Goal: Task Accomplishment & Management: Manage account settings

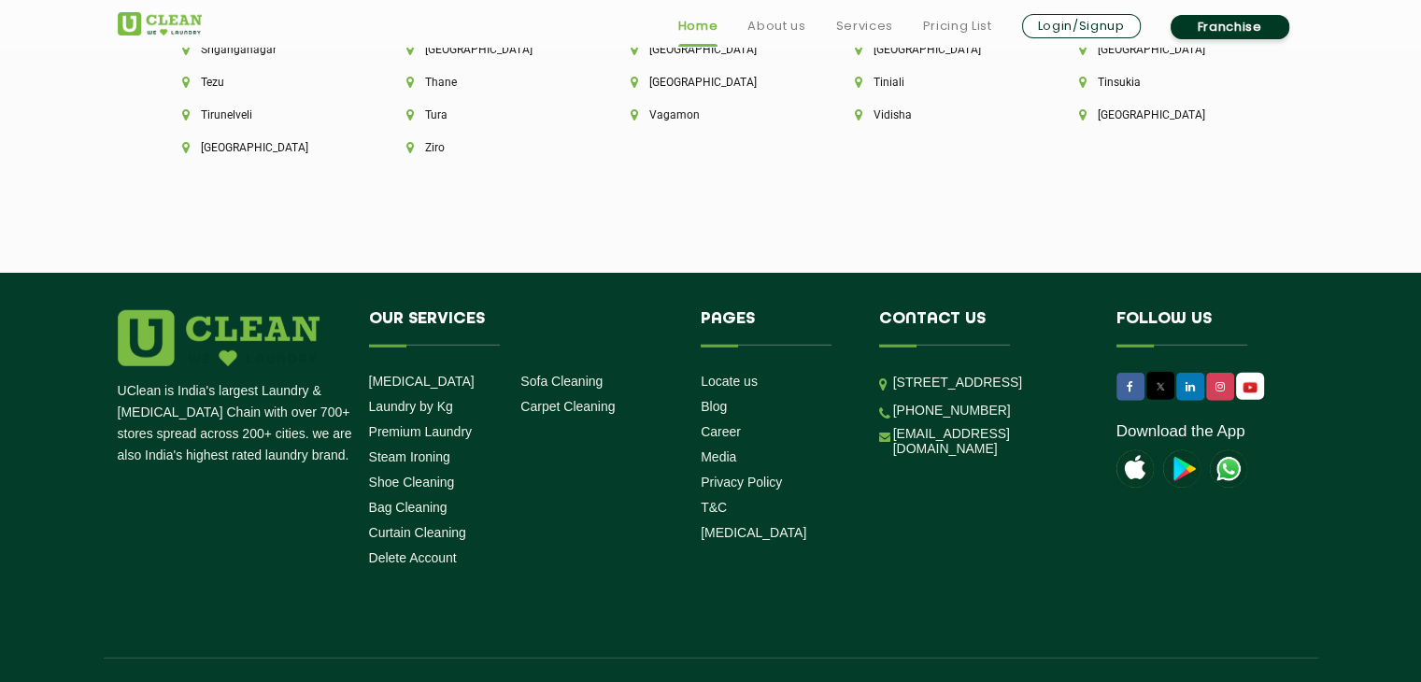
scroll to position [5319, 0]
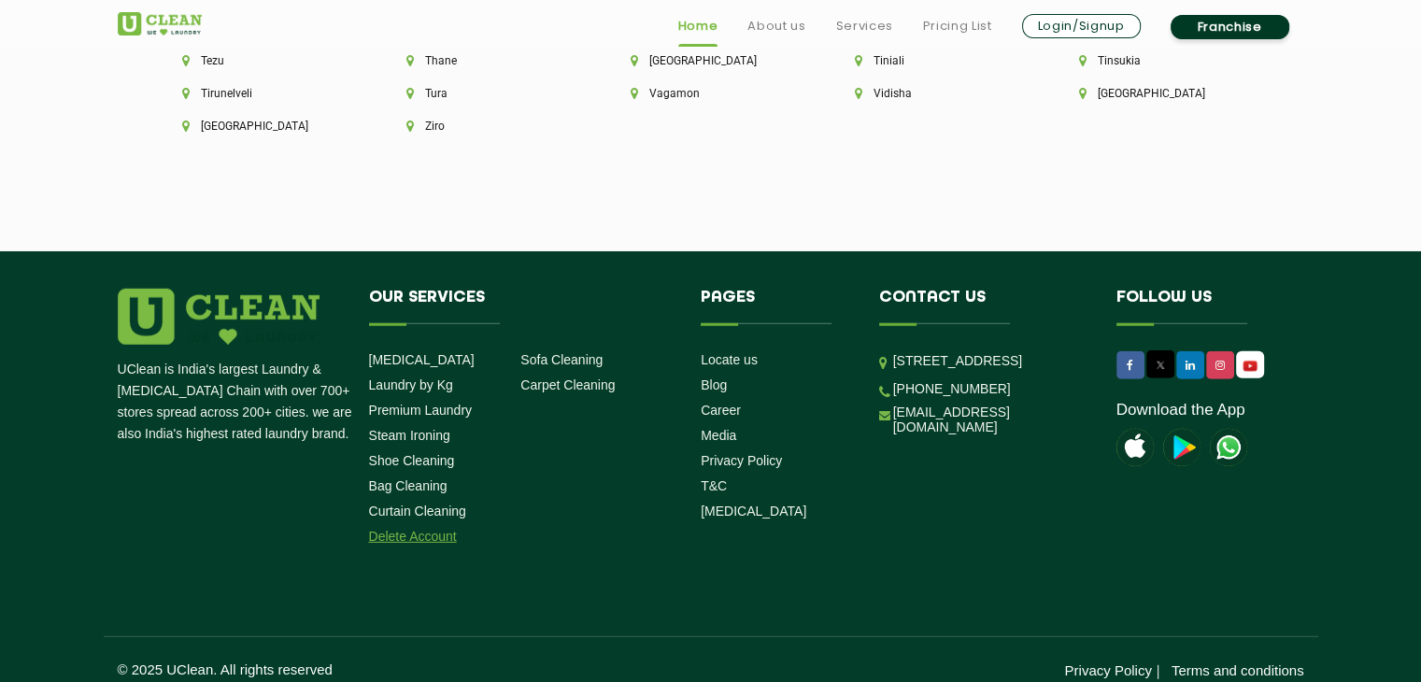
click at [403, 529] on link "Delete Account" at bounding box center [413, 536] width 88 height 15
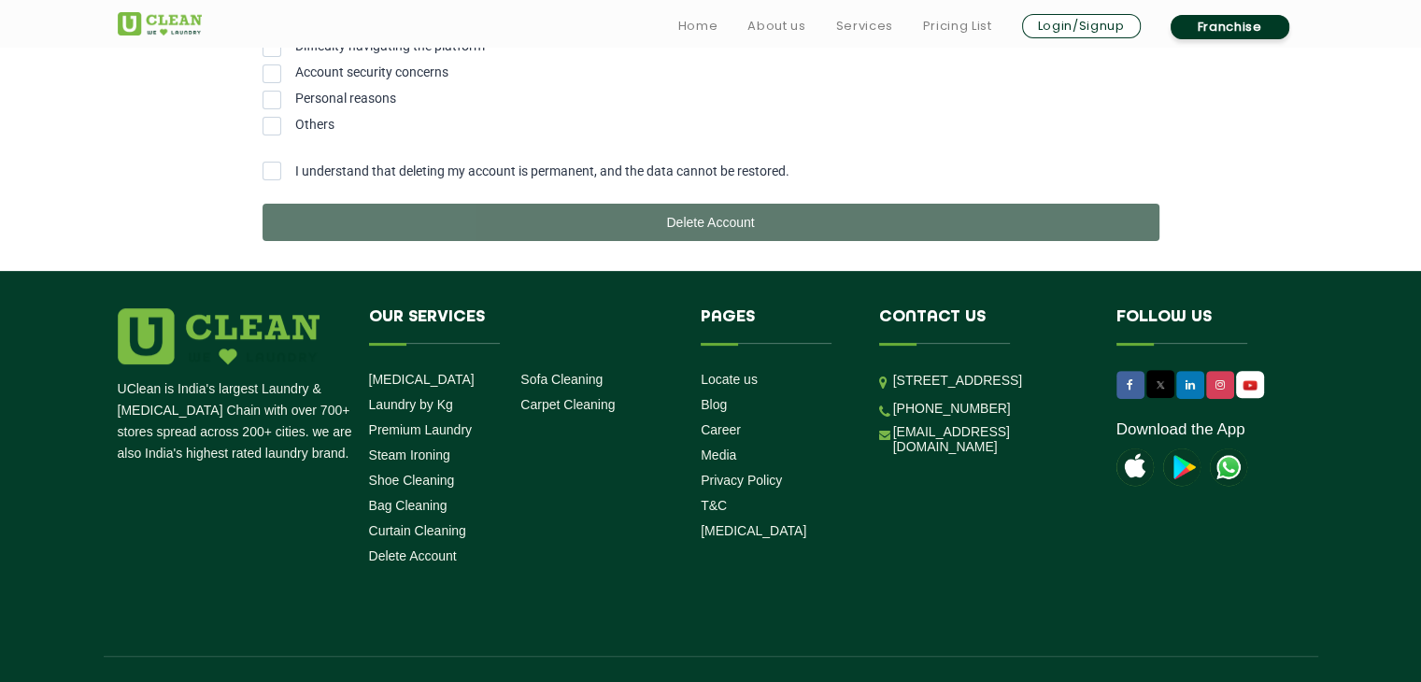
scroll to position [605, 0]
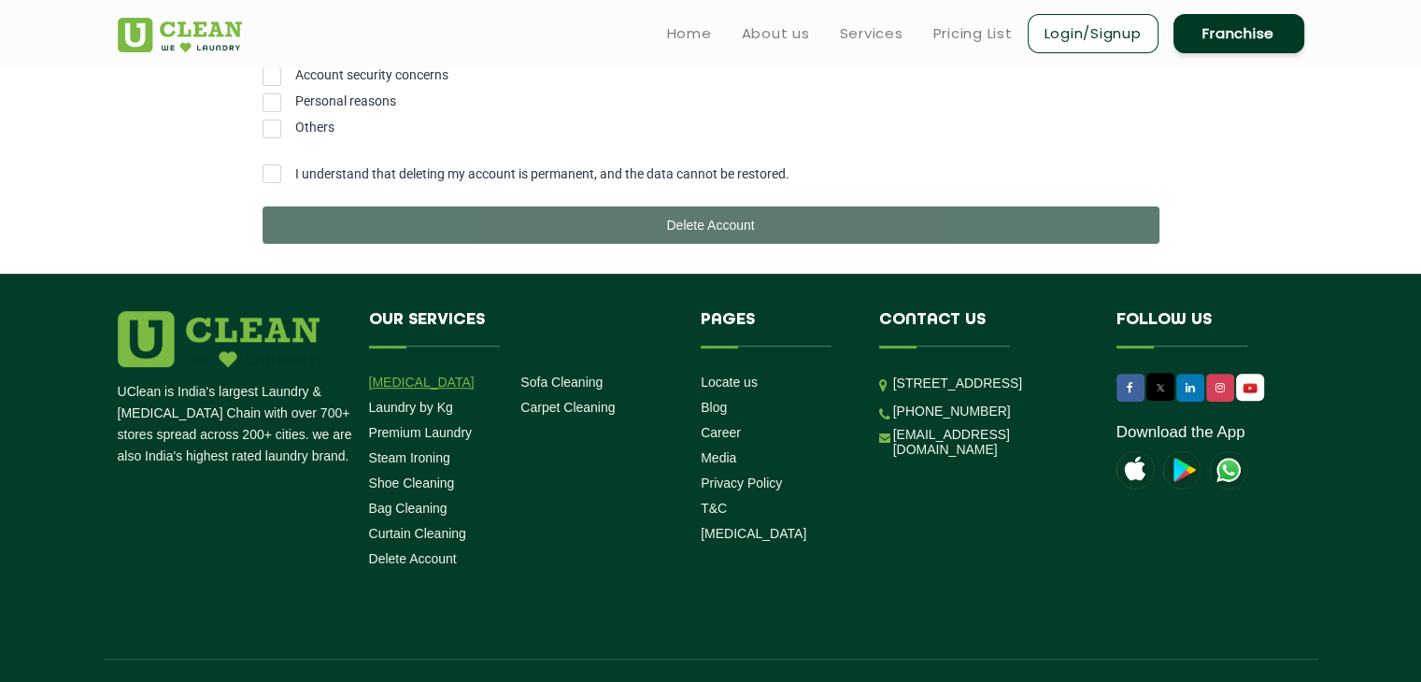
click at [423, 390] on link "[MEDICAL_DATA]" at bounding box center [422, 382] width 106 height 15
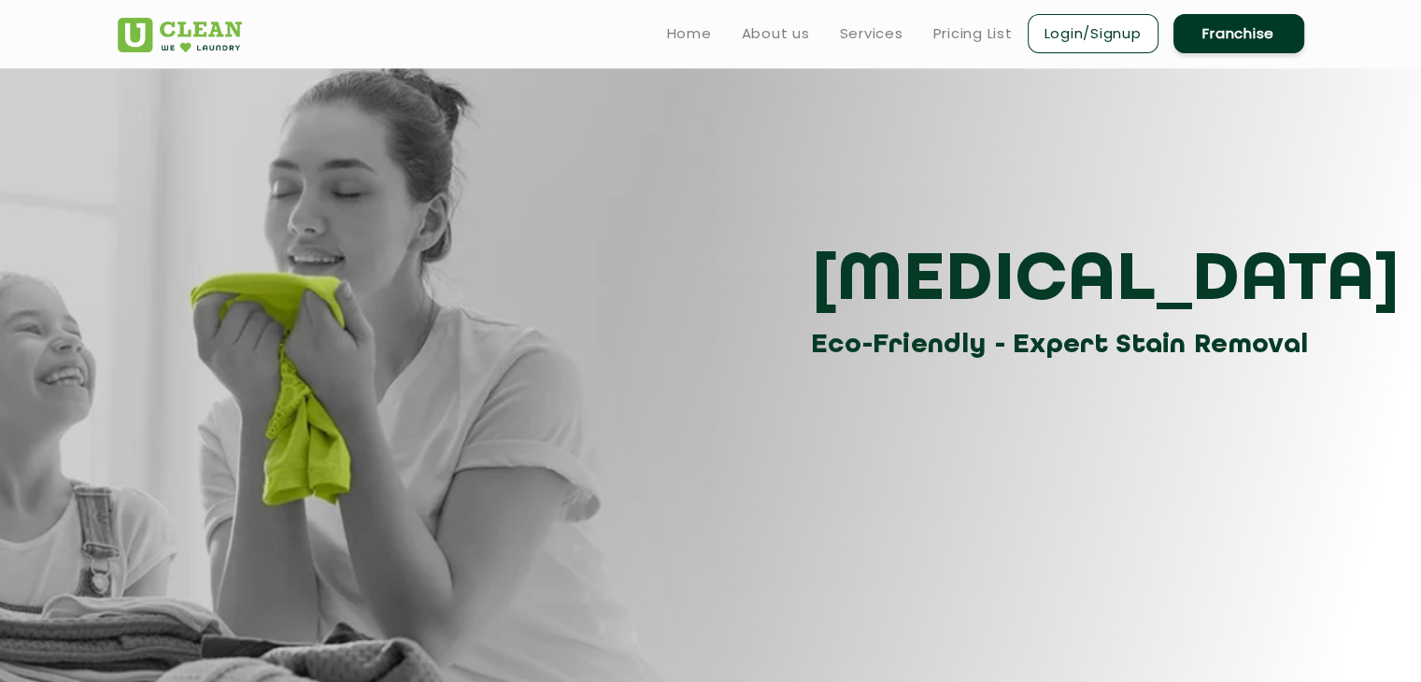
click at [236, 29] on img at bounding box center [180, 35] width 124 height 35
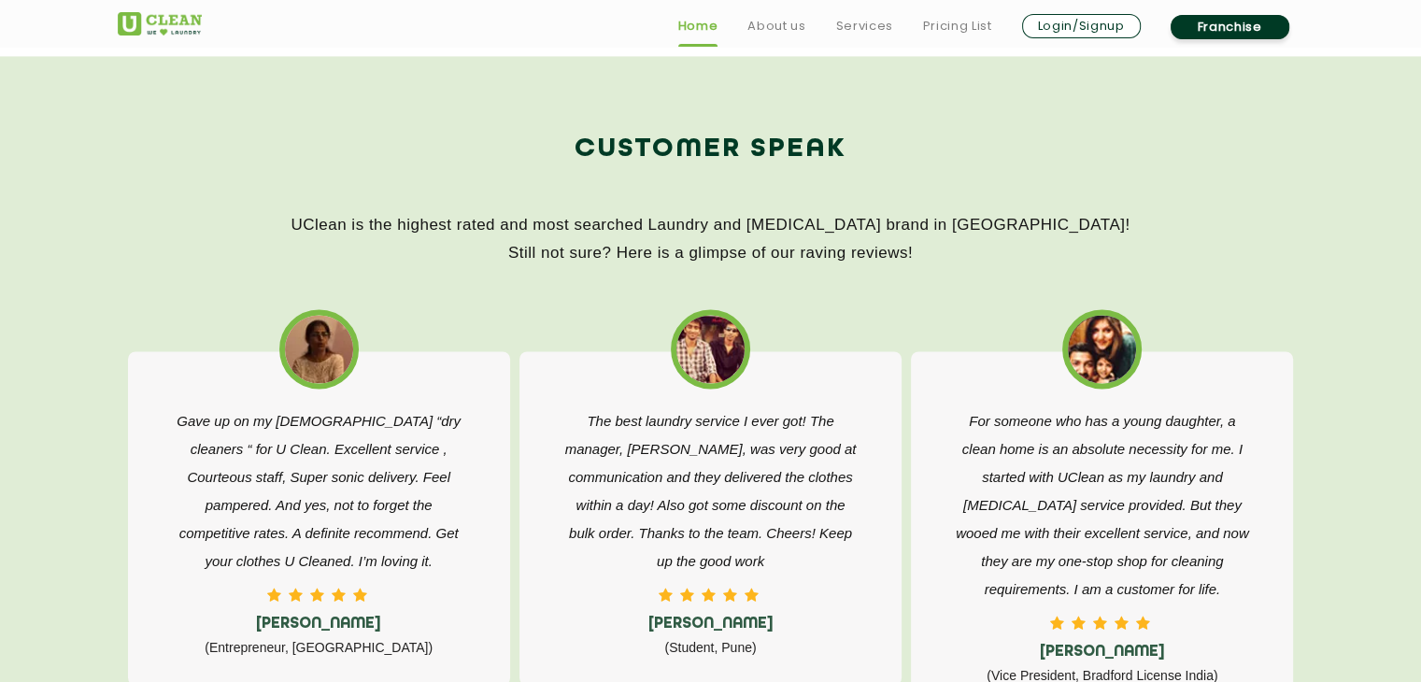
scroll to position [2858, 0]
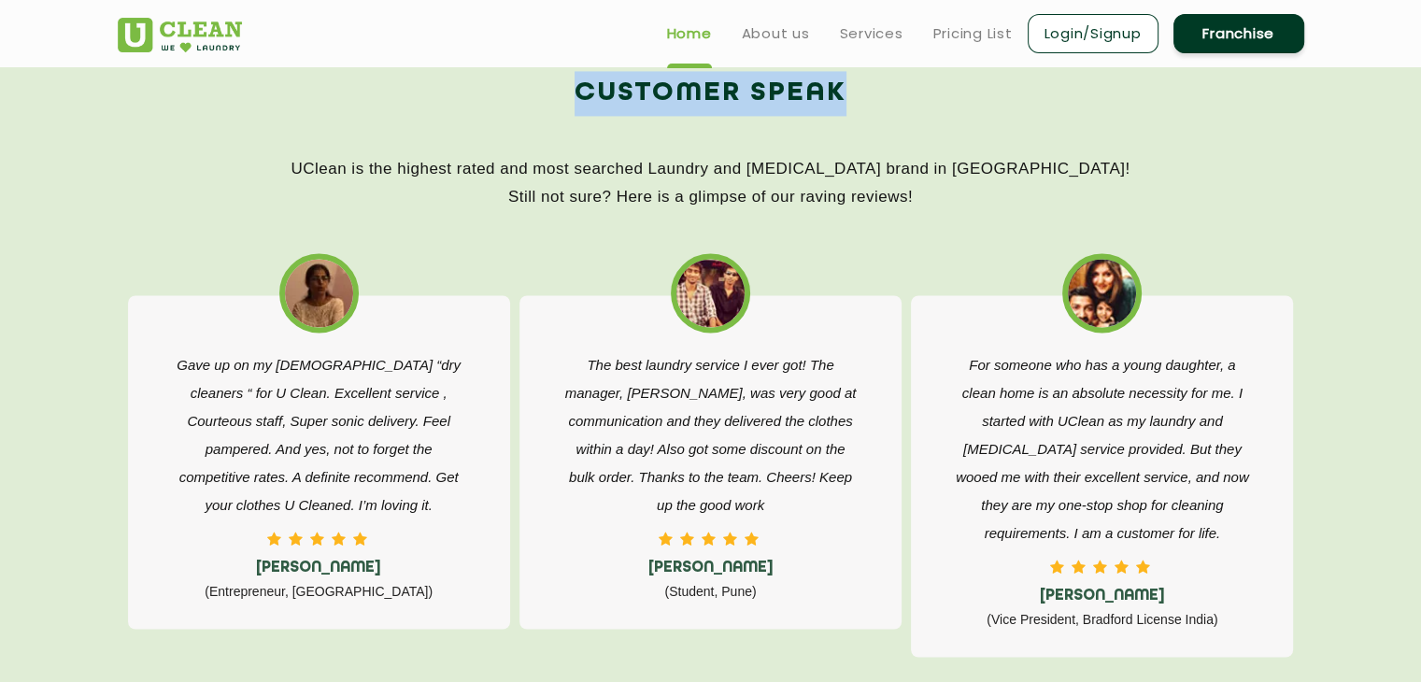
drag, startPoint x: 580, startPoint y: 96, endPoint x: 847, endPoint y: 106, distance: 267.3
click at [847, 106] on h2 "Customer Speak" at bounding box center [711, 93] width 1186 height 45
click at [776, 106] on h2 "Customer Speak" at bounding box center [711, 93] width 1186 height 45
